Goal: Task Accomplishment & Management: Manage account settings

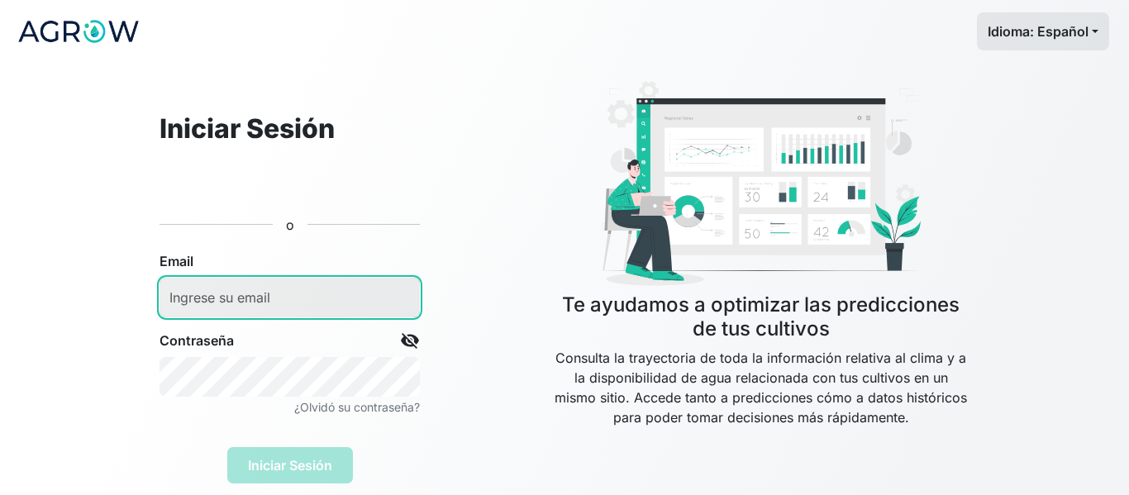
click at [291, 295] on input "email" at bounding box center [289, 298] width 260 height 40
click at [260, 303] on input "email" at bounding box center [289, 298] width 260 height 40
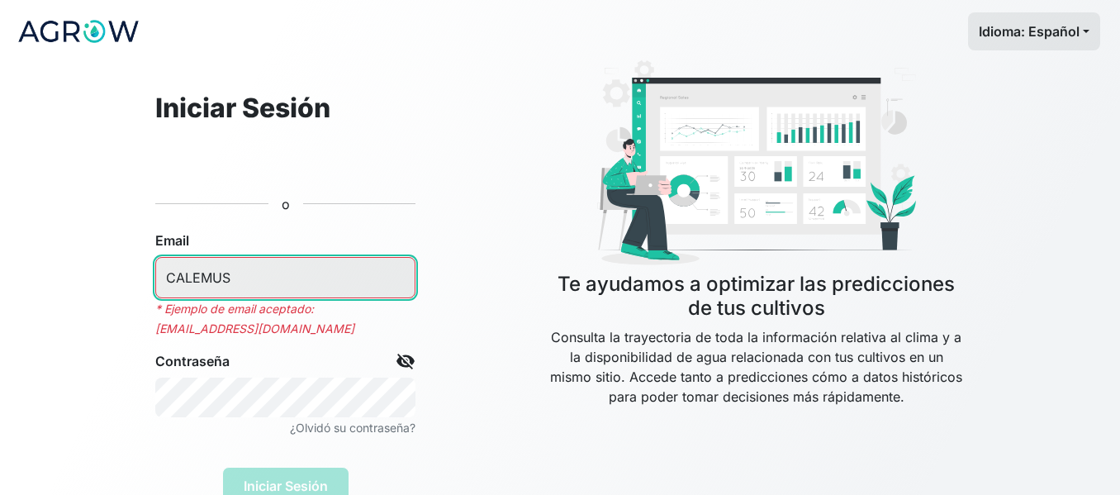
type input "CALEMUS"
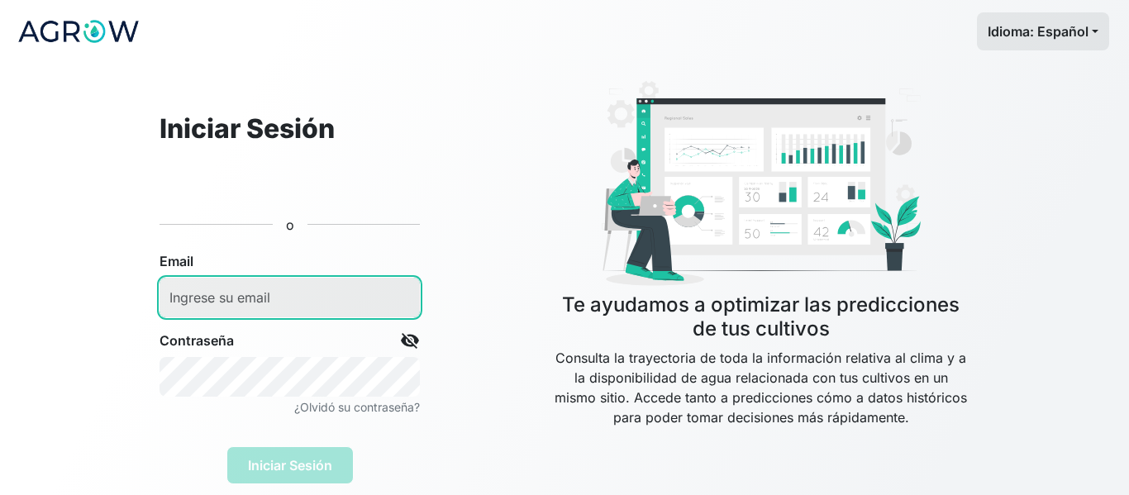
click at [241, 286] on input "email" at bounding box center [289, 298] width 260 height 40
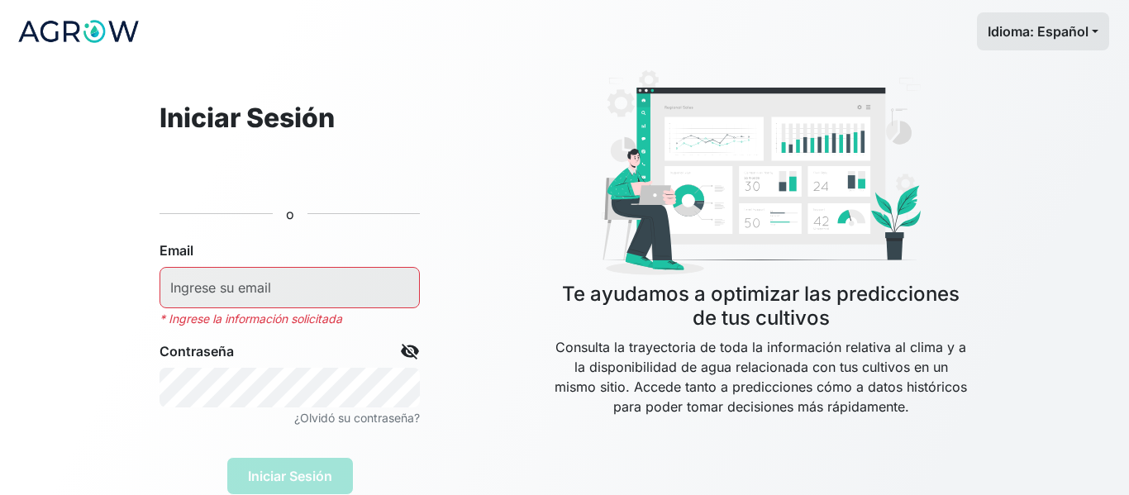
click at [434, 120] on div "Iniciar Sesión o Email * Ingrese la información solicitada Contraseña visibilit…" at bounding box center [289, 279] width 392 height 432
click at [604, 299] on h4 "Te ayudamos a optimizar las predicciones de tus cultivos" at bounding box center [760, 307] width 417 height 48
click at [296, 277] on input "email" at bounding box center [289, 287] width 260 height 41
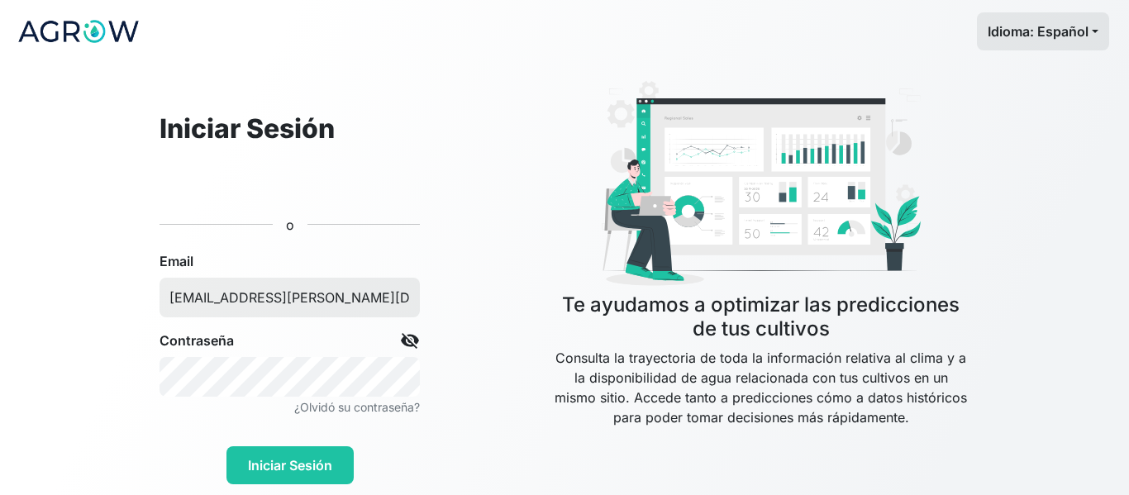
click at [408, 338] on span "visibility_off" at bounding box center [410, 340] width 20 height 20
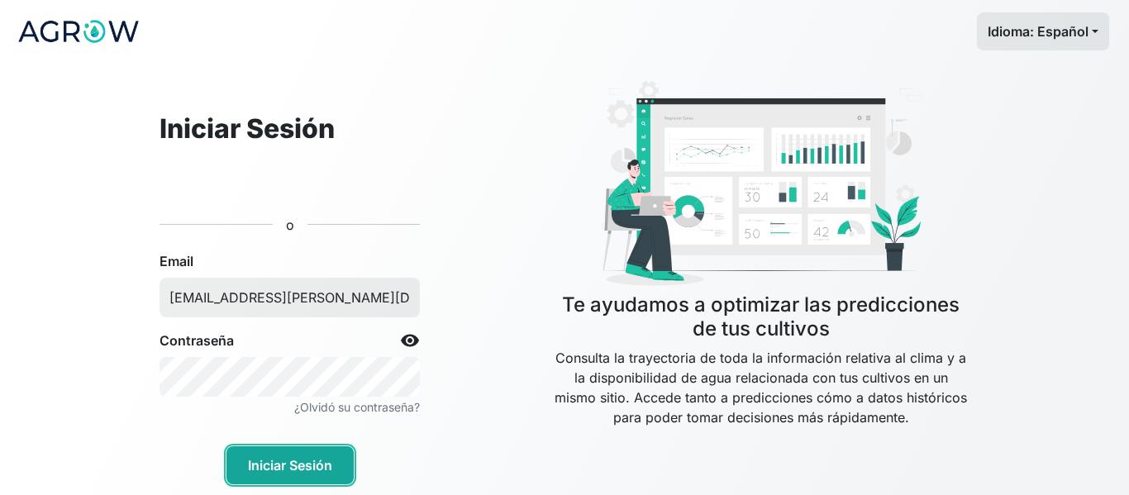
click at [312, 459] on button "Iniciar Sesión" at bounding box center [289, 465] width 127 height 38
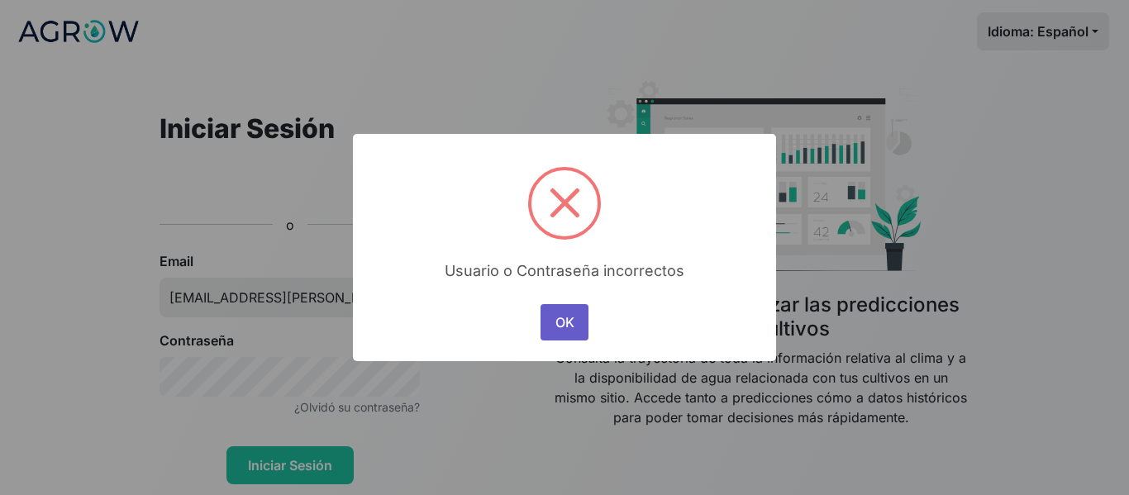
click at [557, 318] on button "OK" at bounding box center [564, 322] width 48 height 36
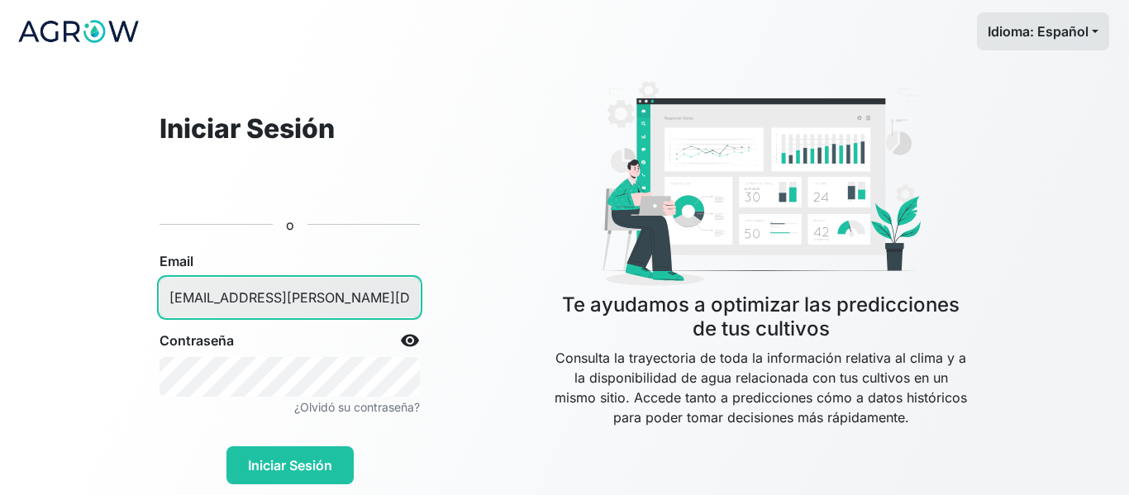
drag, startPoint x: 234, startPoint y: 302, endPoint x: 413, endPoint y: 310, distance: 179.4
click at [413, 310] on input "calemus@magdalena.com.gt" at bounding box center [289, 298] width 260 height 40
paste input "agrowanalytics.com"
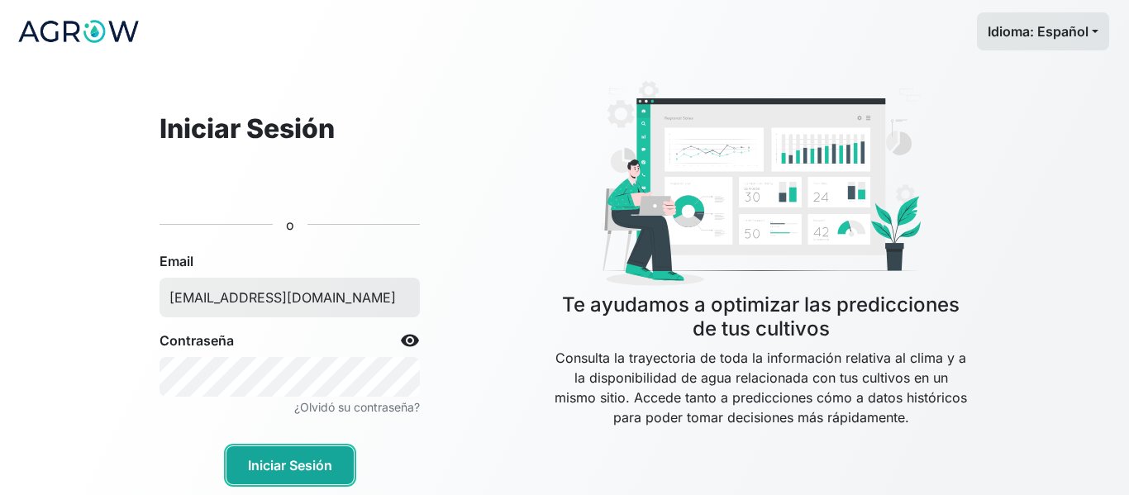
click at [323, 451] on button "Iniciar Sesión" at bounding box center [289, 465] width 127 height 38
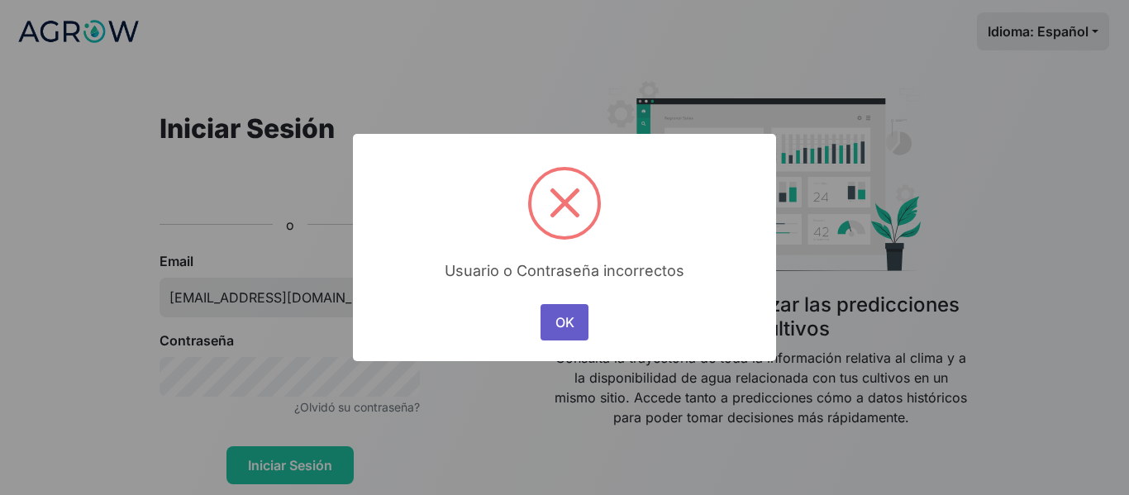
click at [553, 320] on button "OK" at bounding box center [564, 322] width 48 height 36
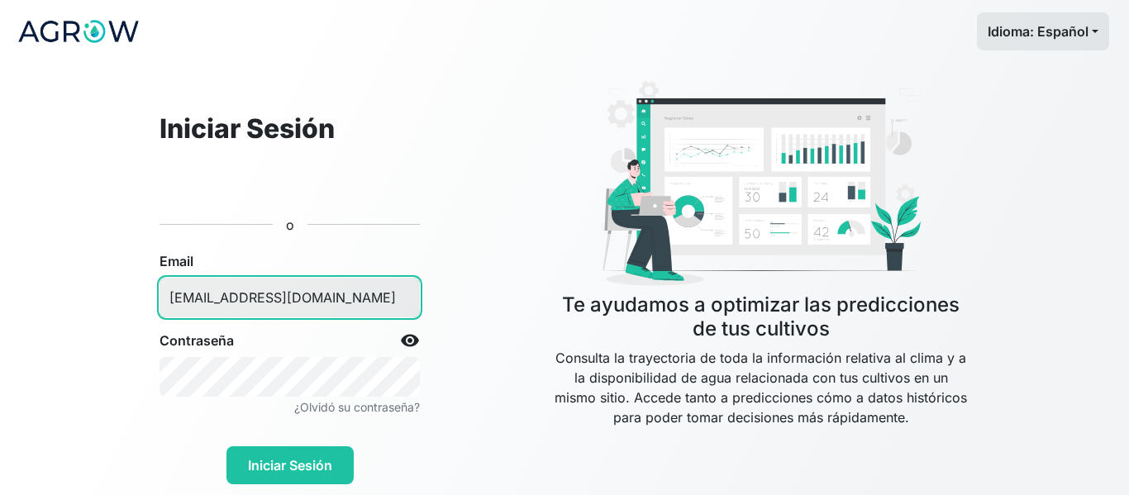
click at [332, 297] on input "calemus@agrowanalytics.com" at bounding box center [289, 298] width 260 height 40
drag, startPoint x: 219, startPoint y: 299, endPoint x: 77, endPoint y: 284, distance: 142.9
click at [78, 289] on app-log-in "Idioma: Español Español English Português Iniciar Sesión o Email calemus@agrowa…" at bounding box center [564, 247] width 1129 height 495
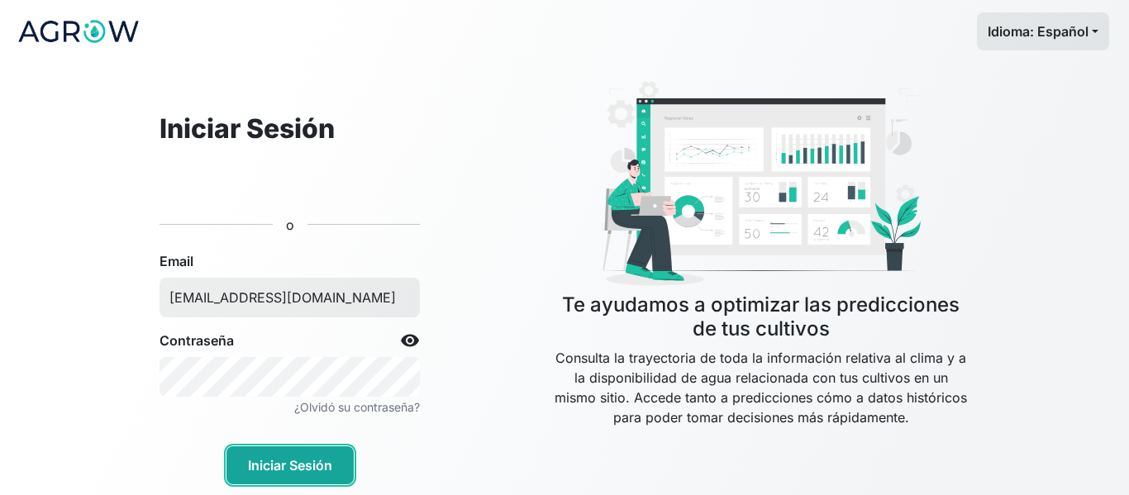
click at [302, 475] on button "Iniciar Sesión" at bounding box center [289, 465] width 127 height 38
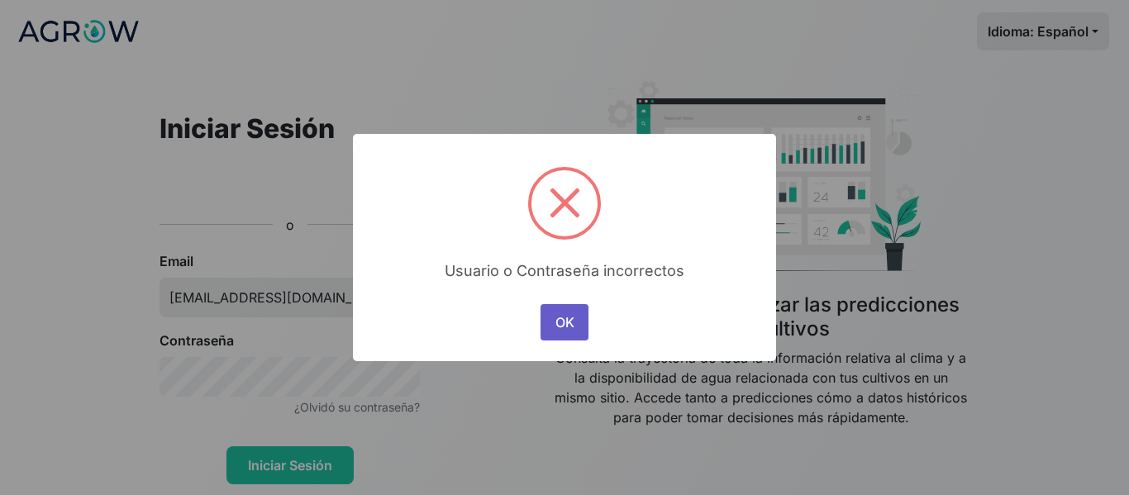
click at [559, 321] on button "OK" at bounding box center [564, 322] width 48 height 36
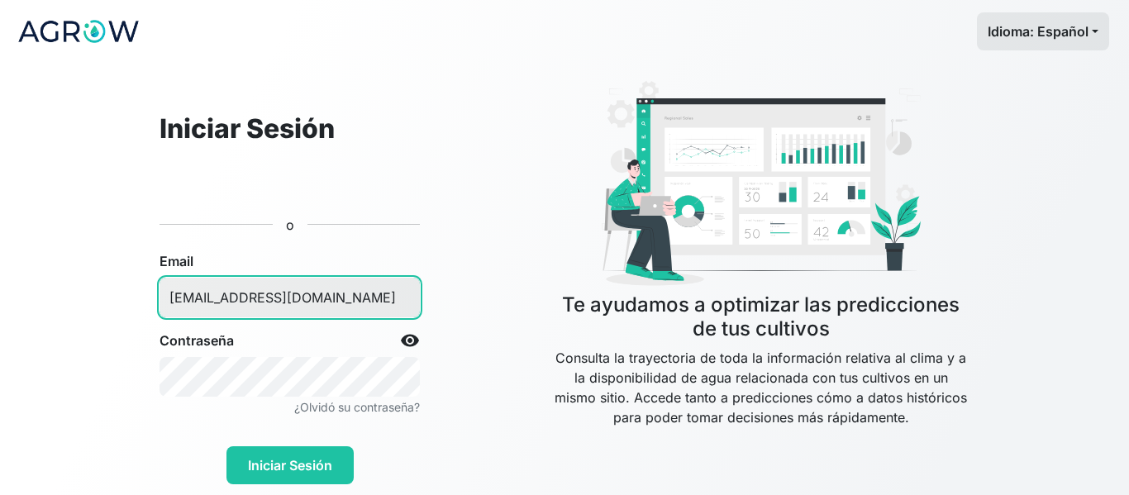
drag, startPoint x: 407, startPoint y: 298, endPoint x: 123, endPoint y: 277, distance: 285.0
click at [125, 277] on div "Iniciar Sesión o Email CALEMUS@agrowanalytics.com Contraseña visibility ¿Olvidó…" at bounding box center [289, 279] width 392 height 411
type input "calemus@gmail.com"
click at [226, 446] on button "Iniciar Sesión" at bounding box center [289, 465] width 127 height 38
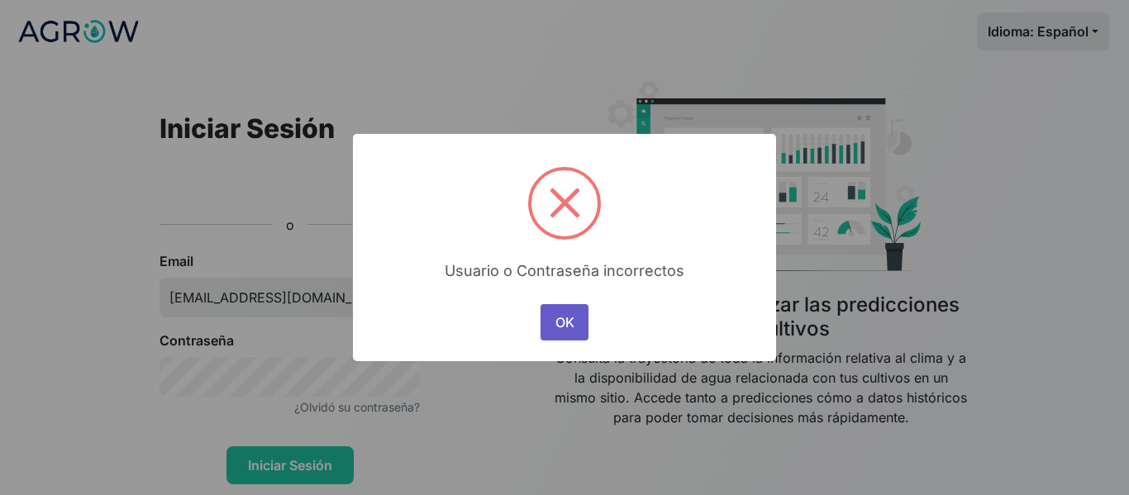
click at [565, 328] on button "OK" at bounding box center [564, 322] width 48 height 36
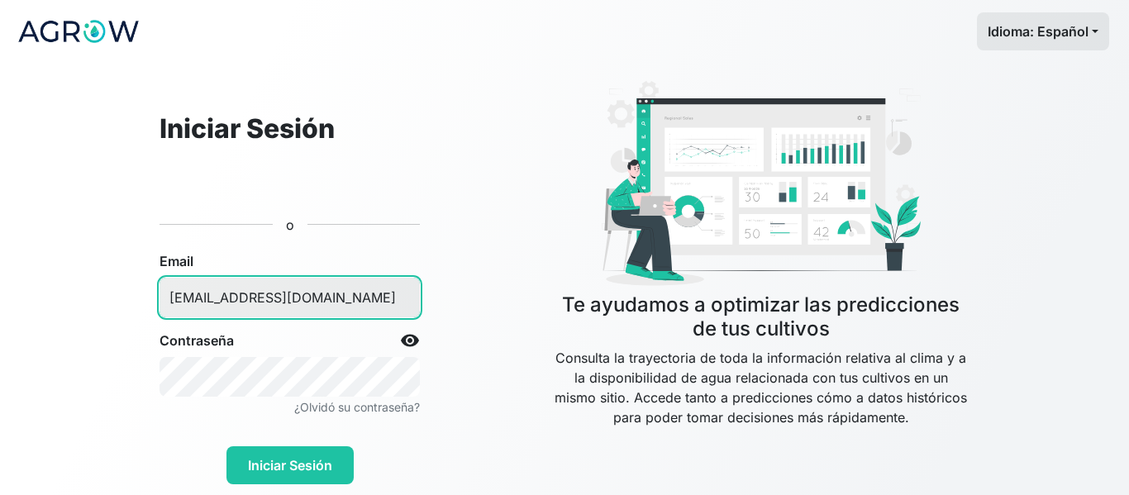
drag, startPoint x: 327, startPoint y: 311, endPoint x: 65, endPoint y: 288, distance: 263.0
click at [65, 288] on app-log-in "Idioma: Español Español English Português Iniciar Sesión o Email calemus@gmail.…" at bounding box center [564, 247] width 1129 height 495
